Goal: Information Seeking & Learning: Learn about a topic

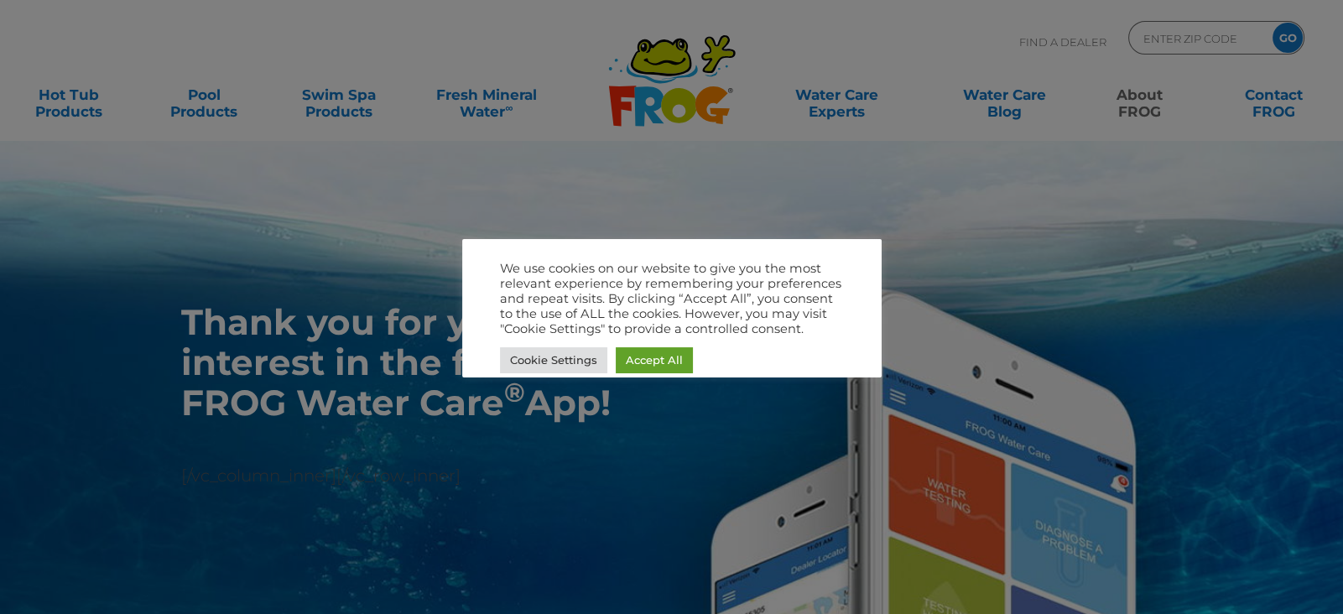
scroll to position [49, 0]
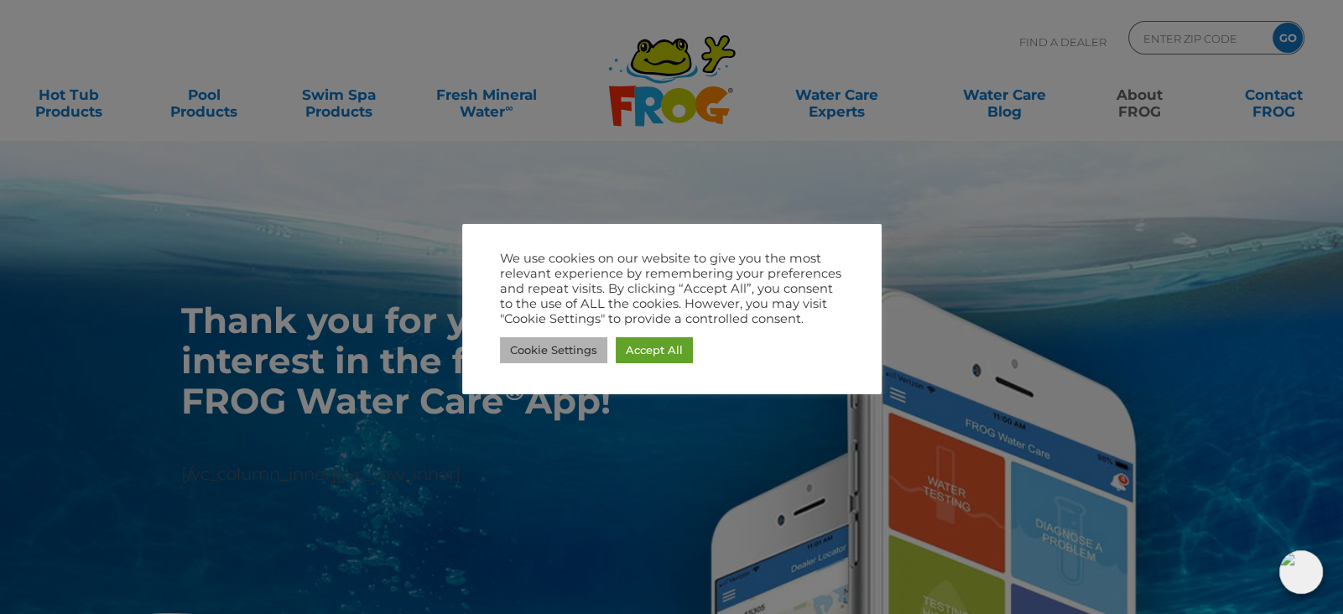
click at [564, 351] on link "Cookie Settings" at bounding box center [553, 350] width 107 height 26
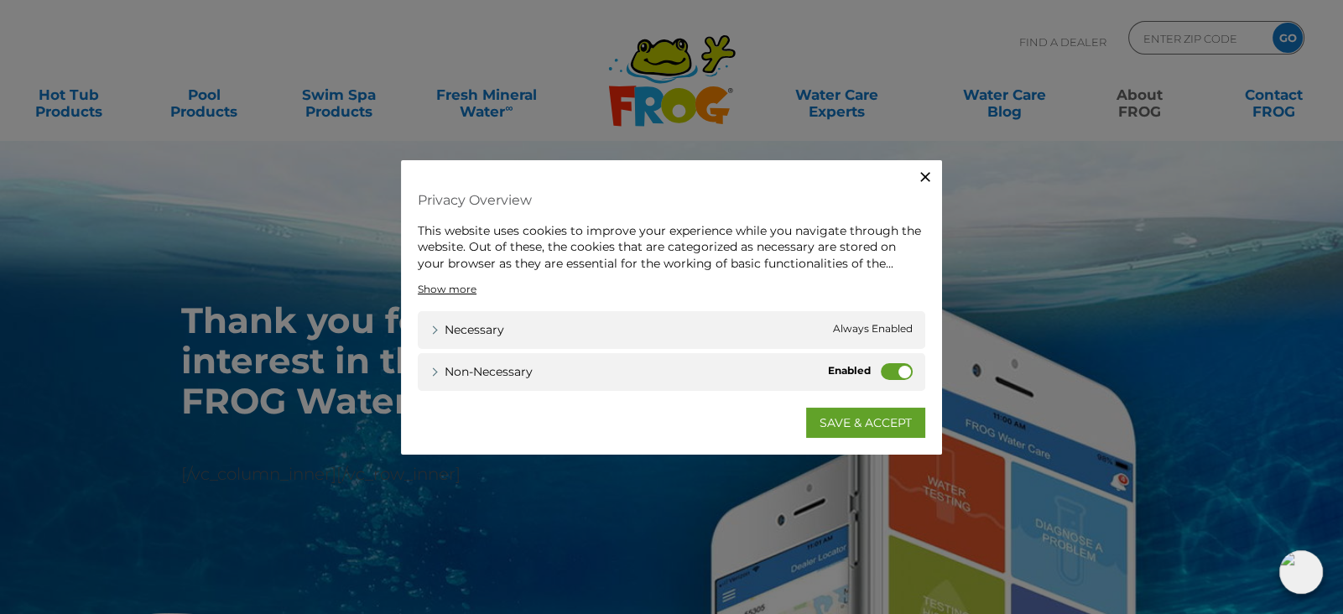
click at [928, 183] on icon "button" at bounding box center [925, 176] width 17 height 17
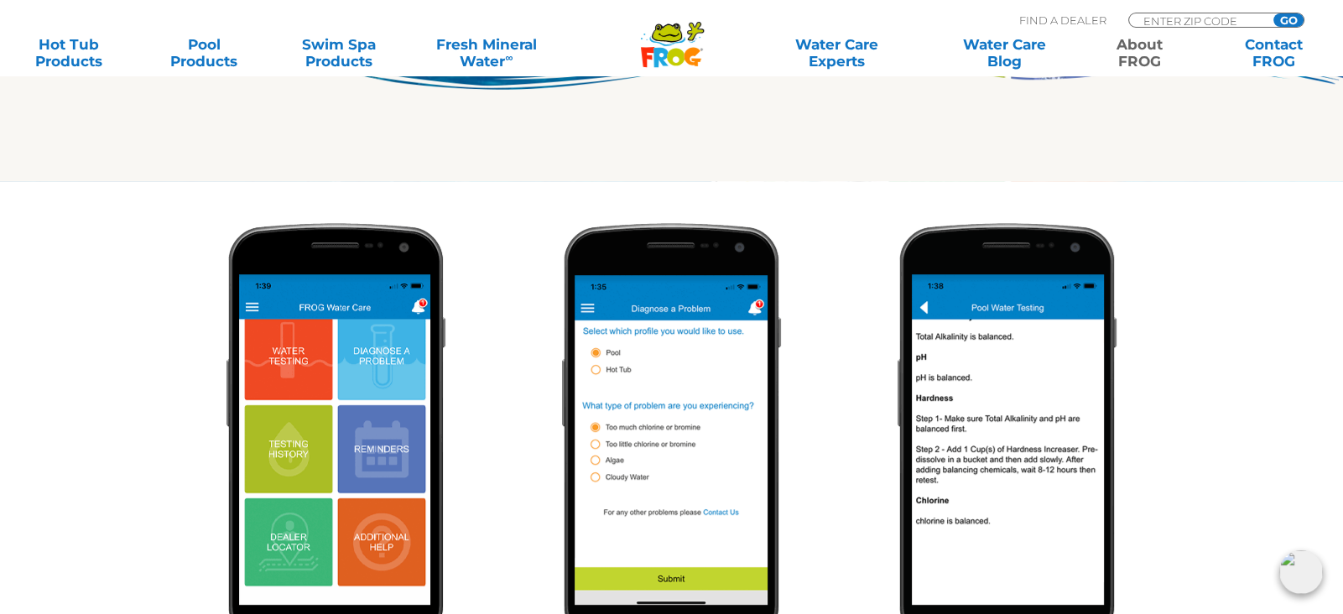
scroll to position [0, 0]
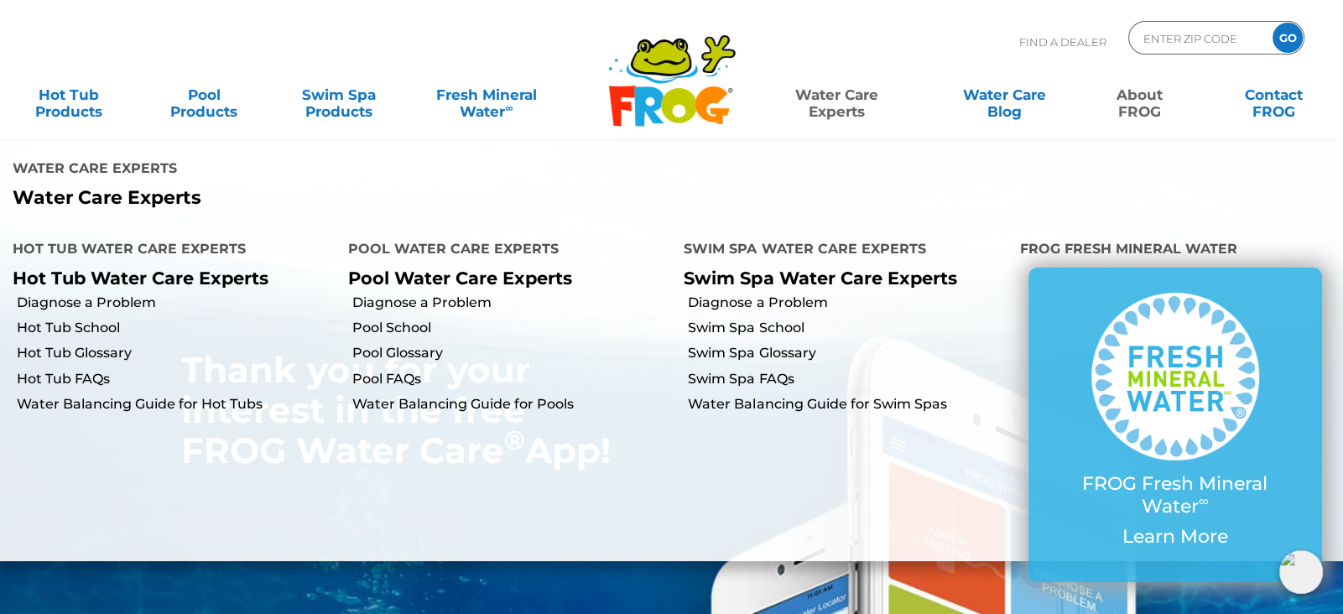
click at [848, 99] on link "Water Care Experts" at bounding box center [836, 95] width 170 height 34
click at [849, 99] on link "Water Care Experts" at bounding box center [836, 95] width 170 height 34
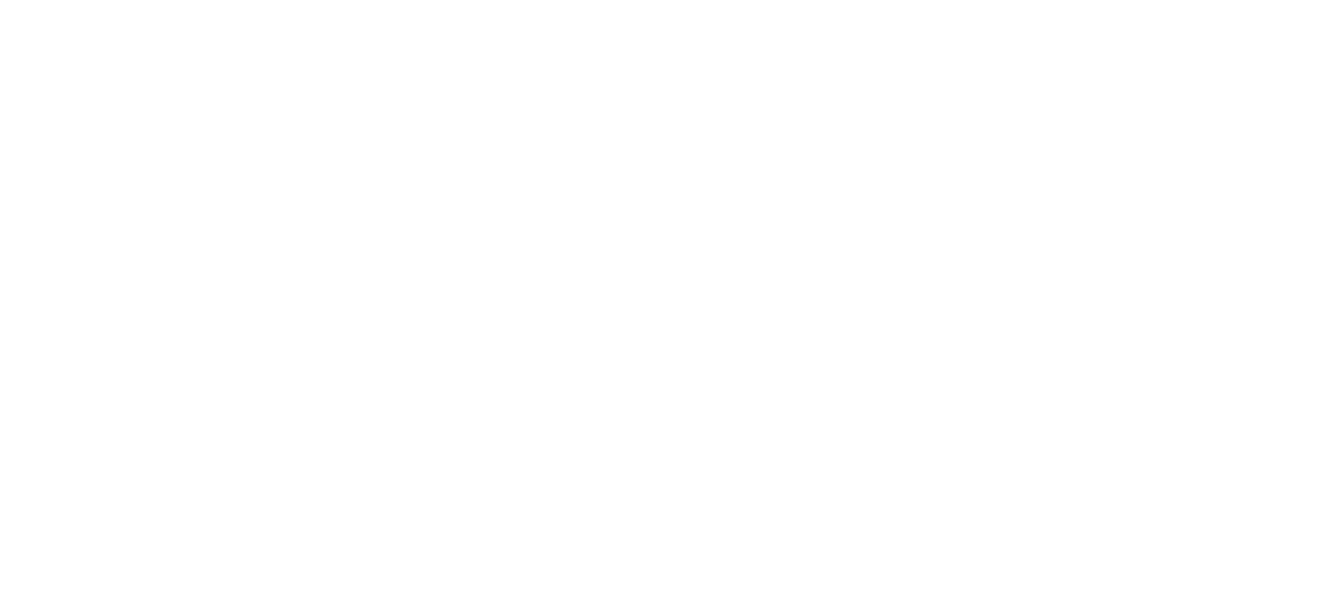
click at [0, 0] on html at bounding box center [0, 0] width 0 height 0
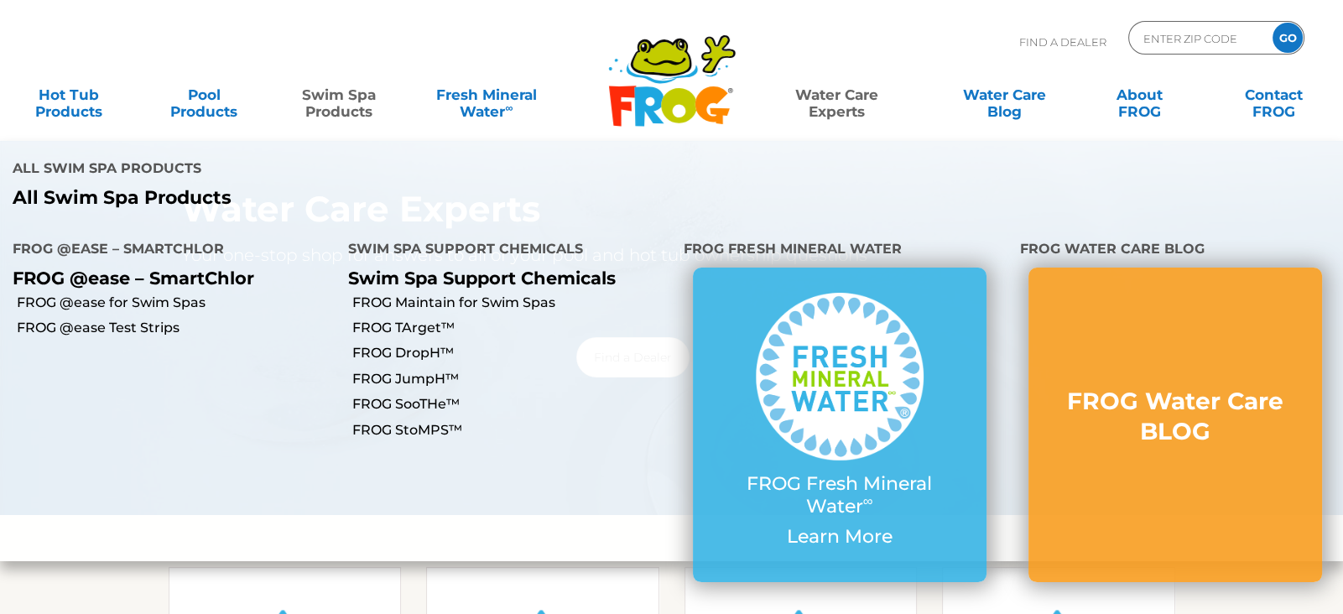
click at [340, 98] on link "Swim Spa Products" at bounding box center [338, 95] width 105 height 34
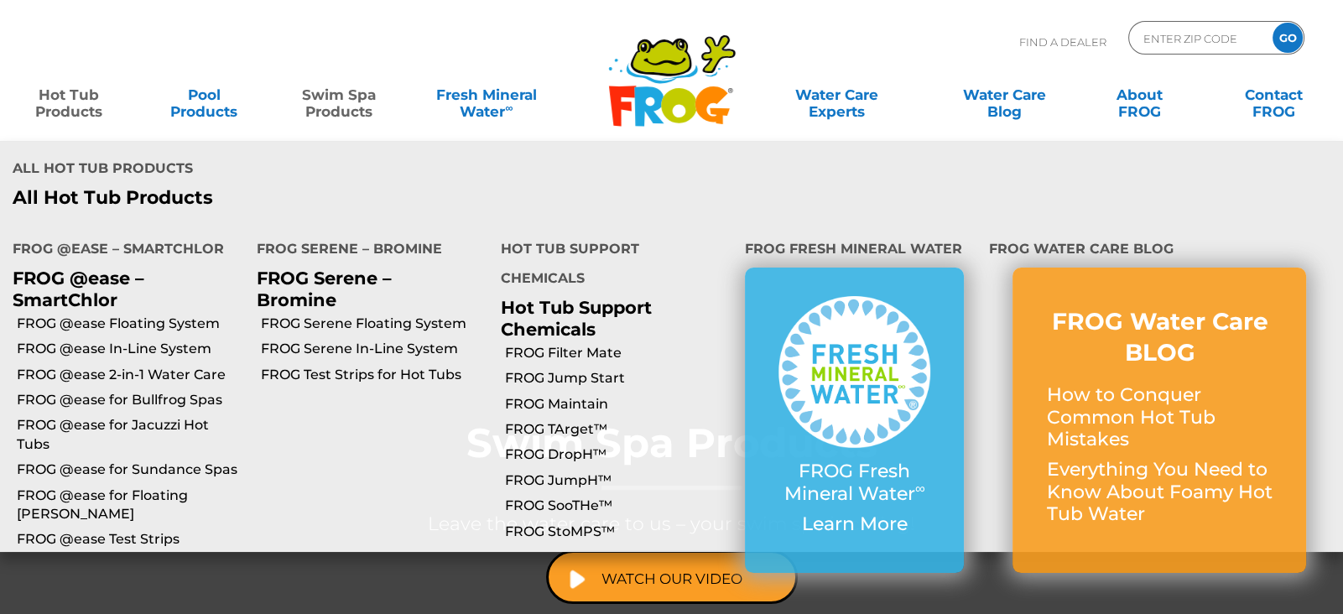
click at [75, 105] on link "Hot Tub Products" at bounding box center [69, 95] width 105 height 34
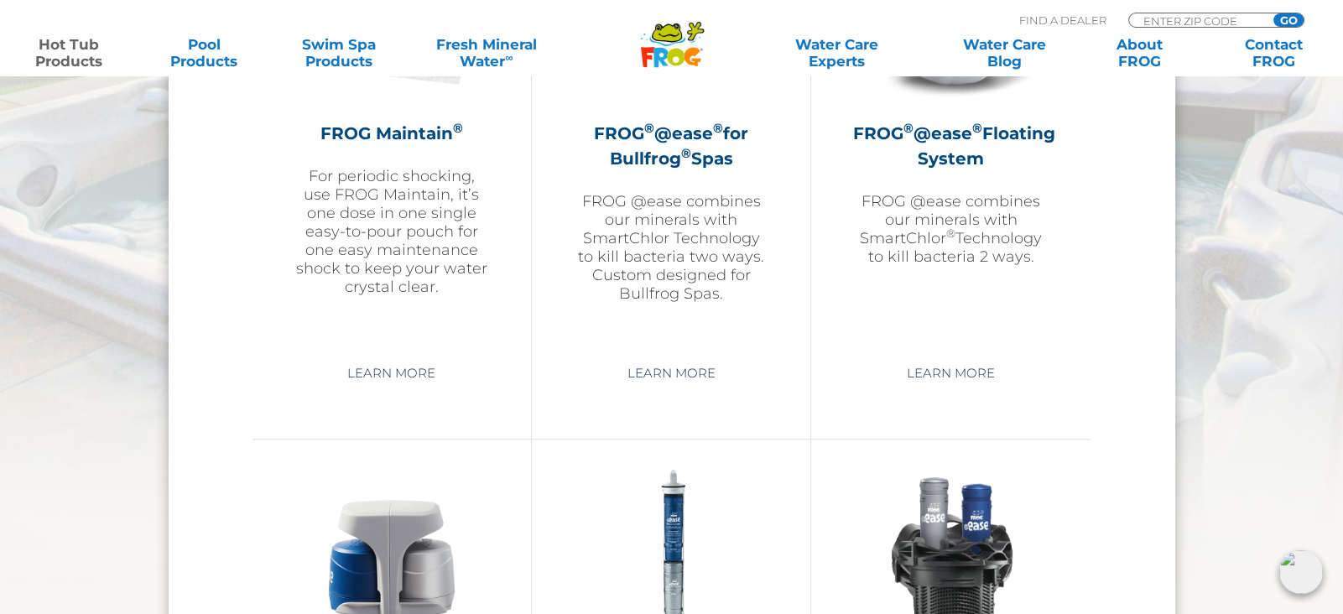
scroll to position [2143, 0]
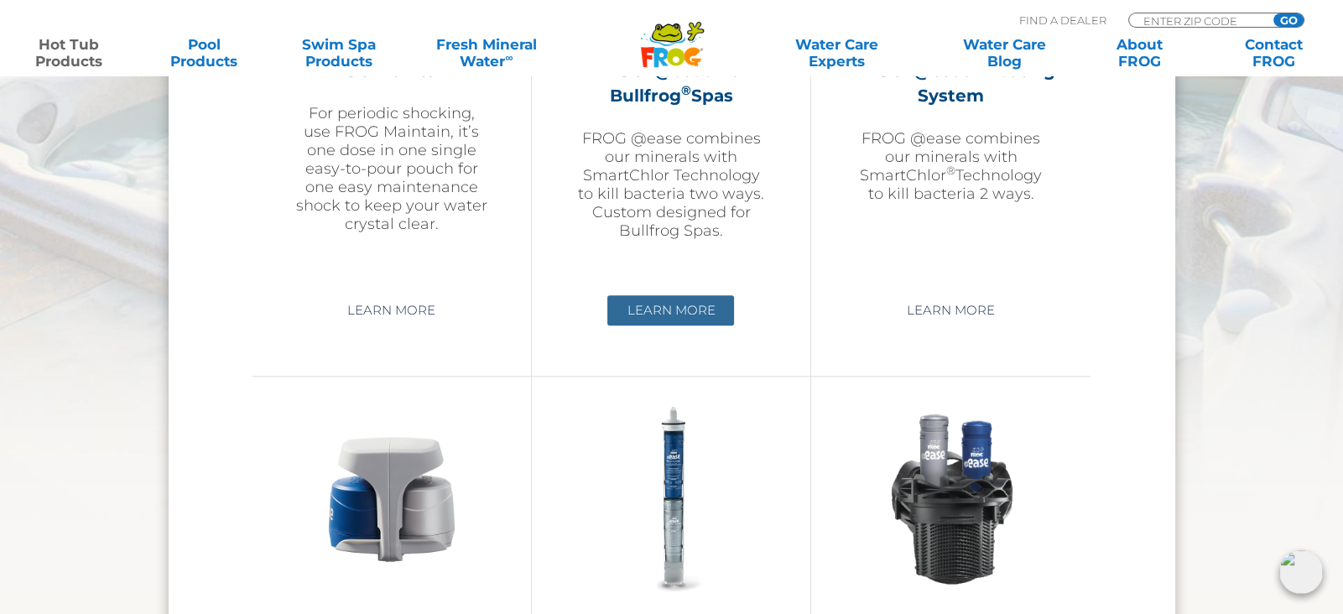
click at [648, 309] on link "Learn More" at bounding box center [670, 310] width 127 height 30
